Goal: Task Accomplishment & Management: Manage account settings

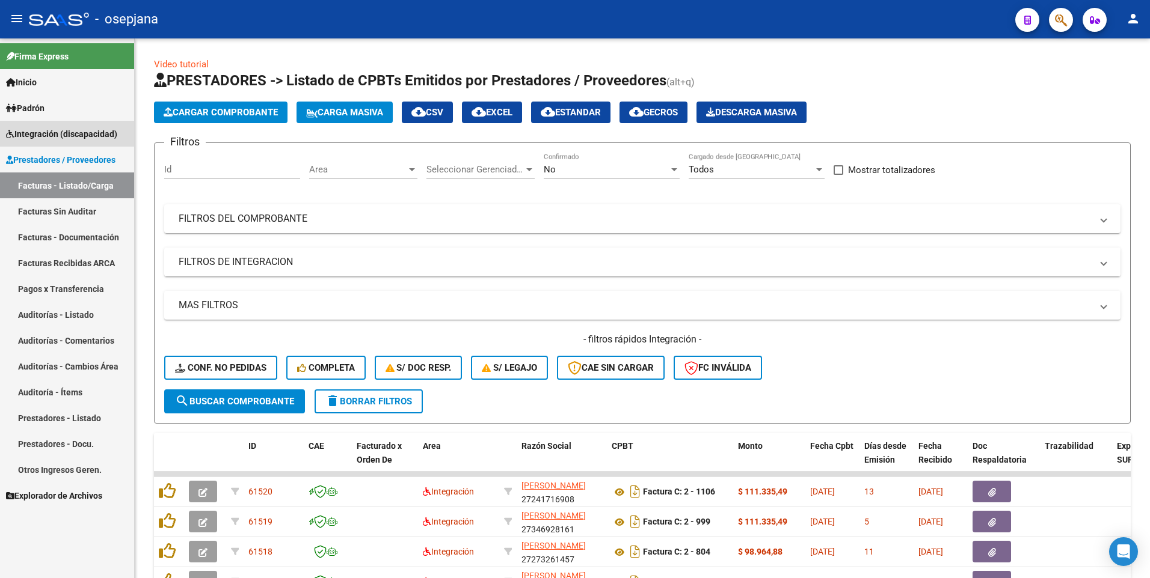
click at [48, 130] on span "Integración (discapacidad)" at bounding box center [61, 133] width 111 height 13
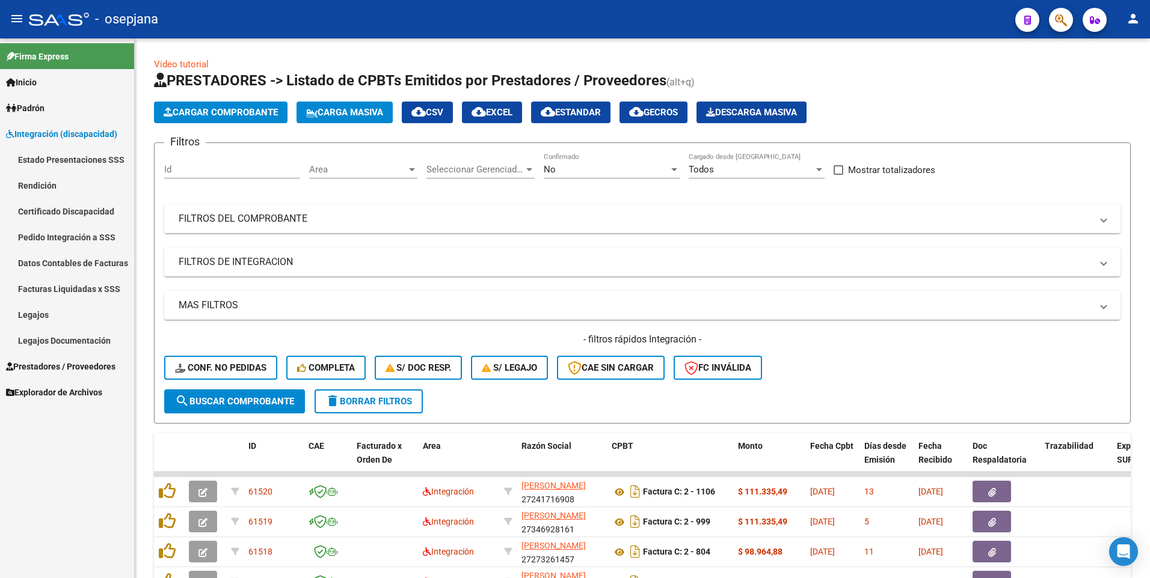
click at [75, 318] on link "Legajos" at bounding box center [67, 315] width 134 height 26
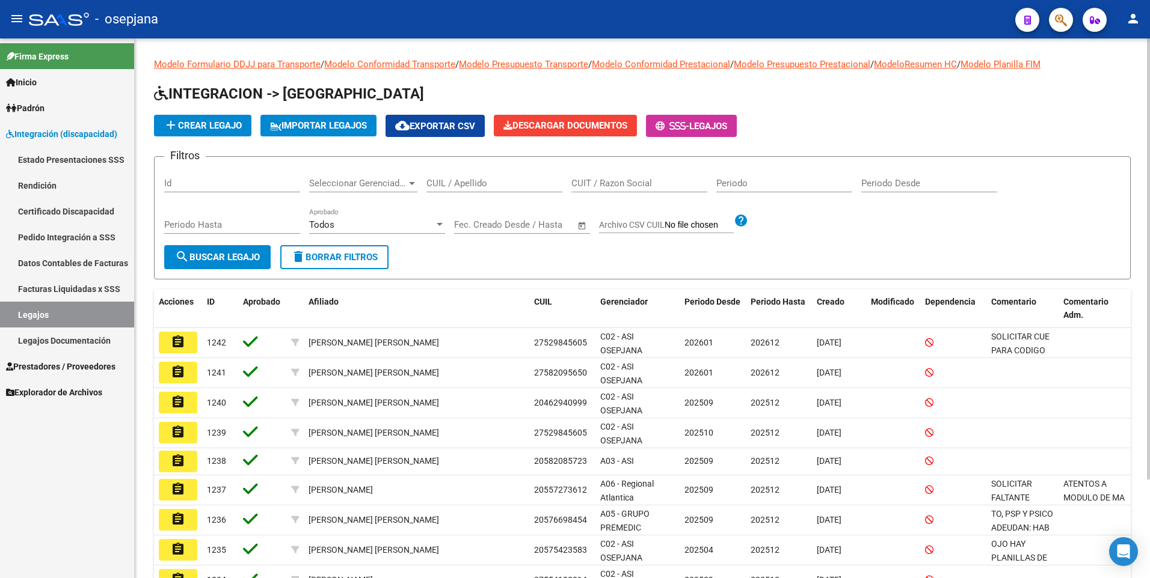
click at [753, 173] on div "Periodo" at bounding box center [784, 180] width 136 height 26
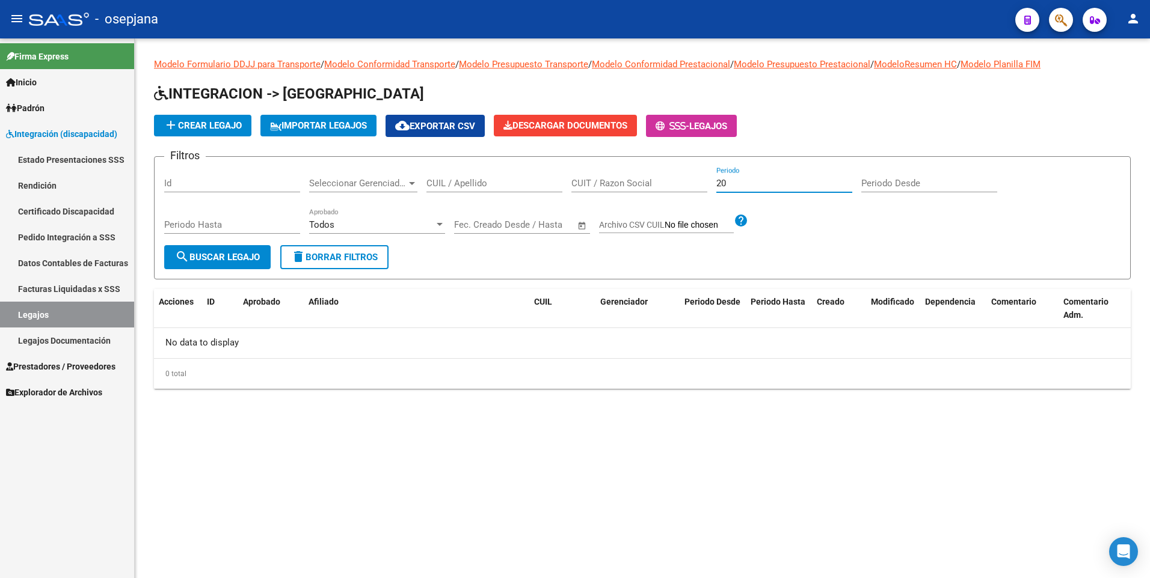
type input "2"
click at [183, 248] on button "search Buscar Legajo" at bounding box center [217, 257] width 106 height 24
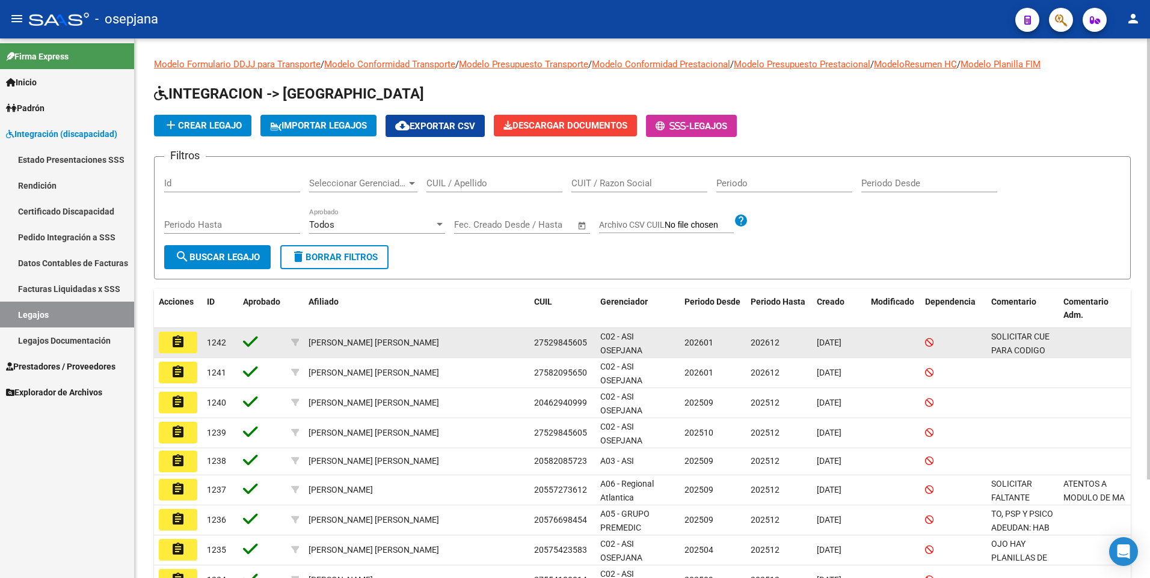
click at [190, 342] on button "assignment" at bounding box center [178, 343] width 38 height 22
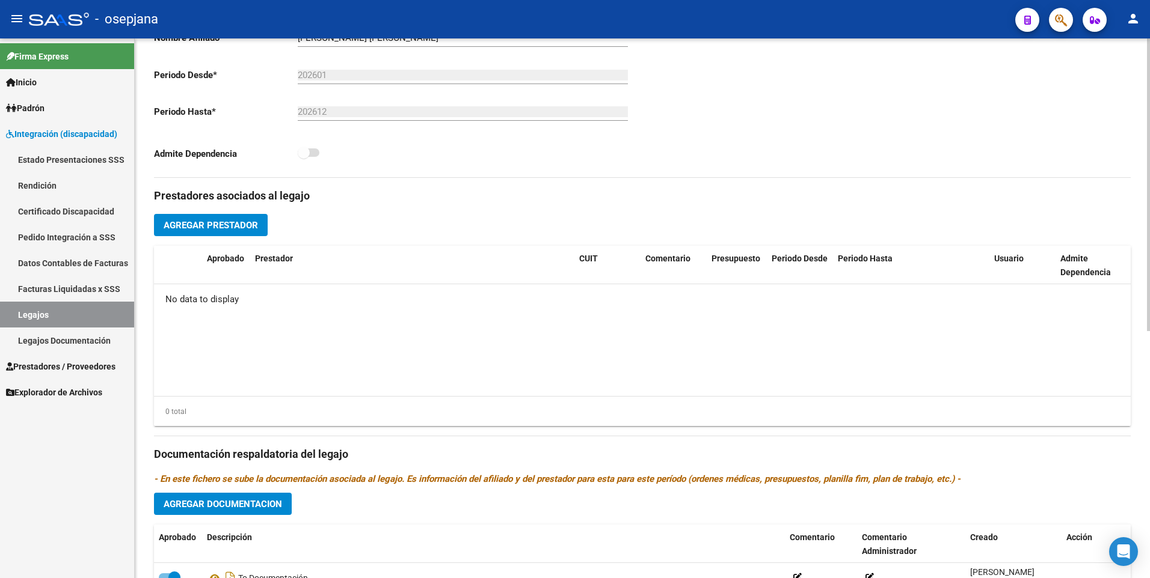
scroll to position [421, 0]
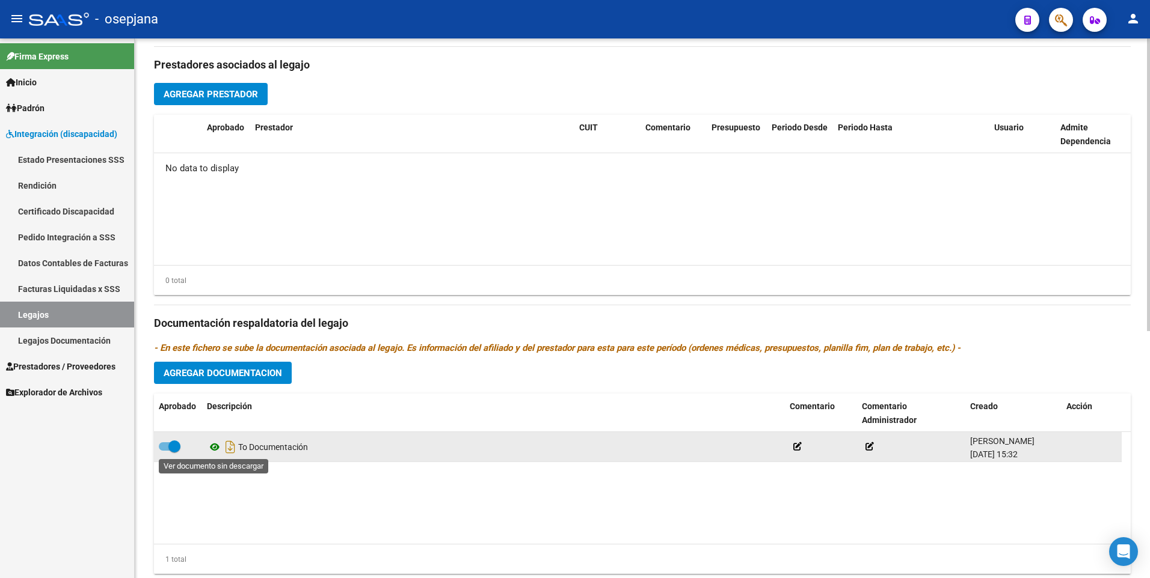
click at [213, 449] on icon at bounding box center [215, 447] width 16 height 14
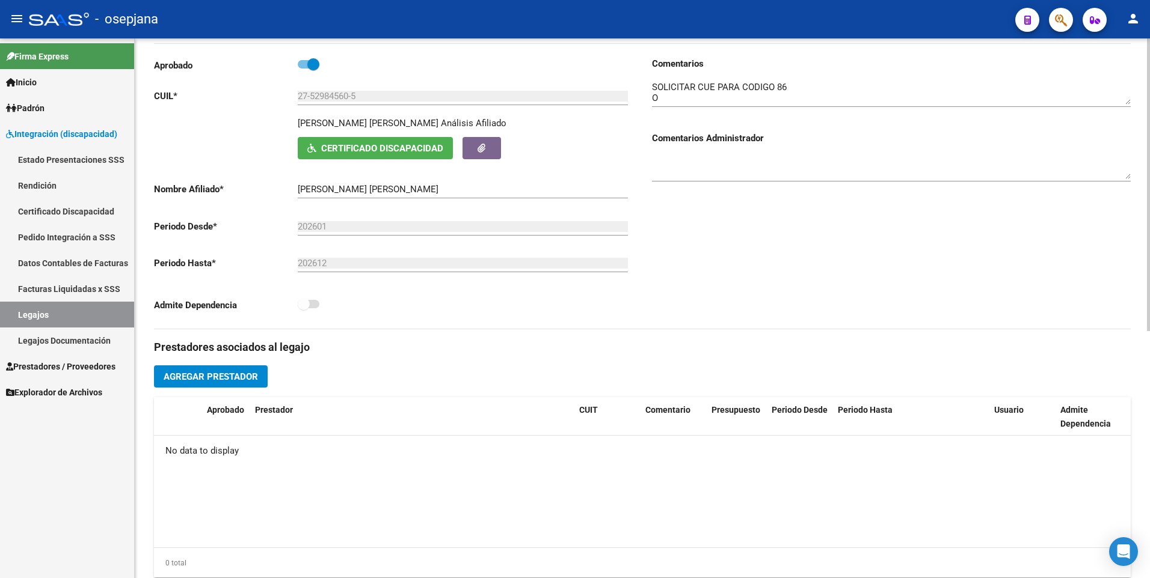
scroll to position [0, 0]
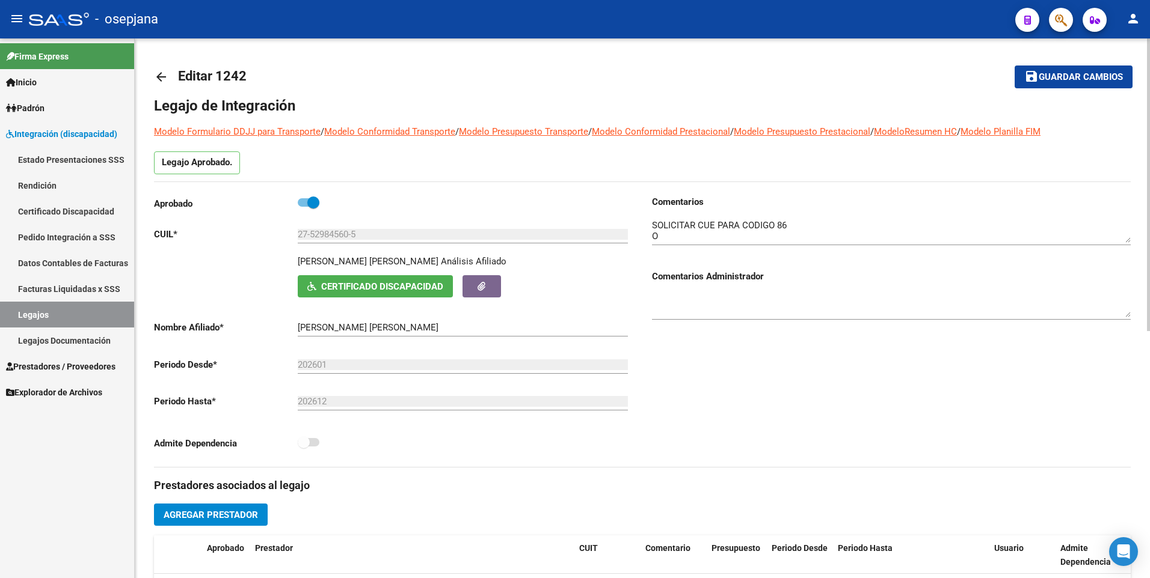
click at [313, 203] on span at bounding box center [313, 203] width 12 height 12
click at [304, 207] on input "checkbox" at bounding box center [303, 207] width 1 height 1
checkbox input "false"
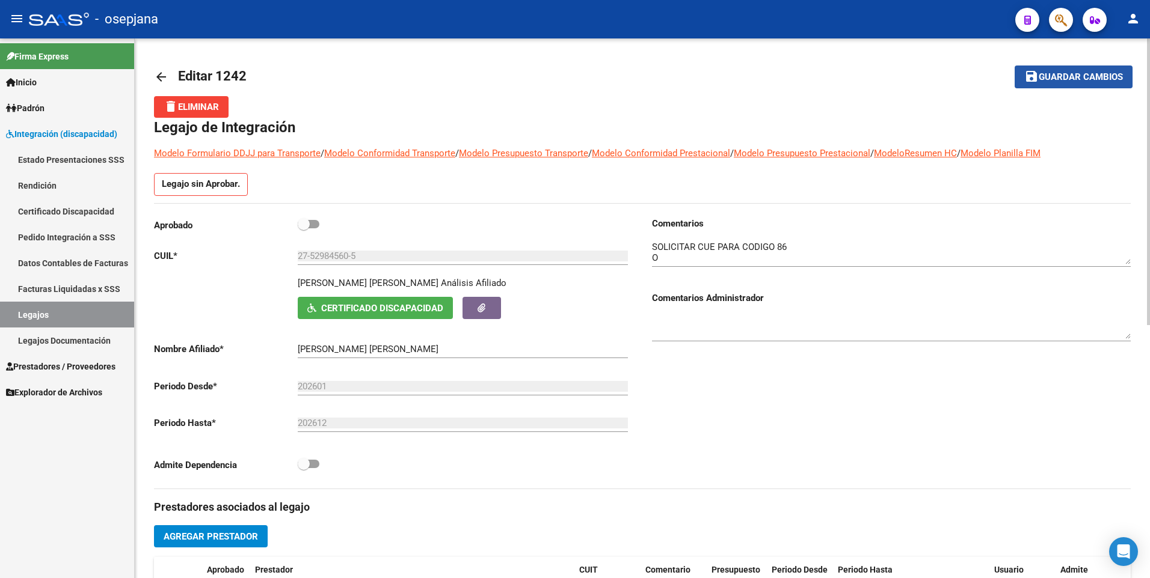
click at [1088, 78] on span "Guardar cambios" at bounding box center [1081, 77] width 84 height 11
click at [75, 363] on span "Prestadores / Proveedores" at bounding box center [60, 366] width 109 height 13
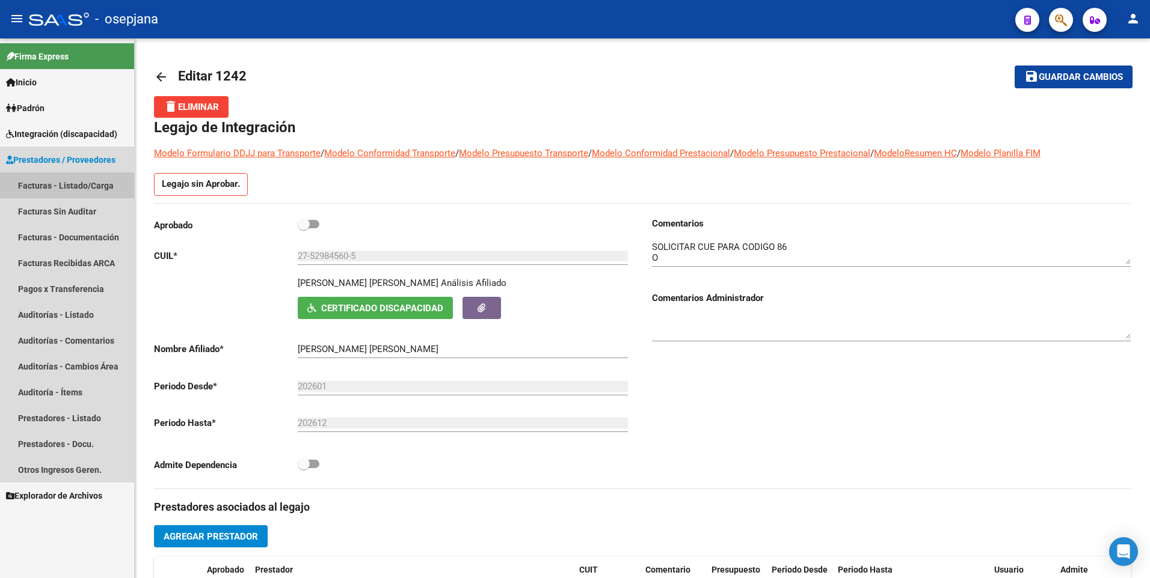
click at [58, 180] on link "Facturas - Listado/Carga" at bounding box center [67, 186] width 134 height 26
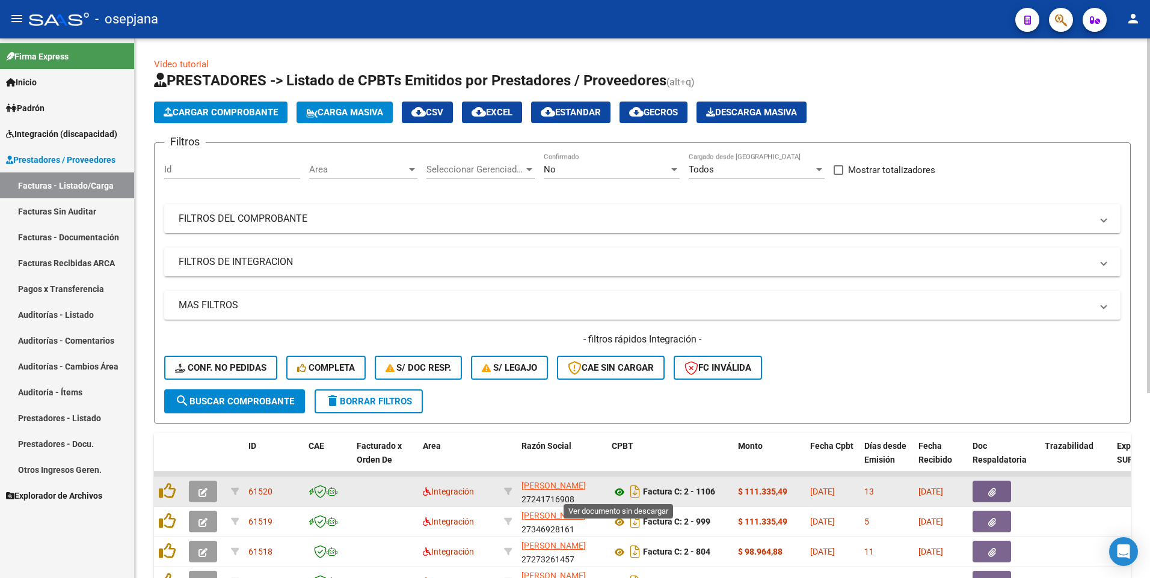
click at [619, 494] on icon at bounding box center [620, 492] width 16 height 14
